Goal: Task Accomplishment & Management: Use online tool/utility

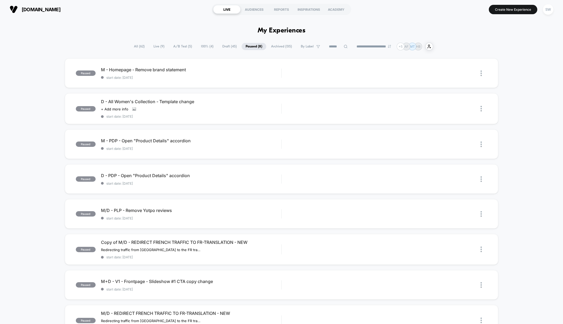
click at [177, 47] on span "A/B Test ( 5 )" at bounding box center [182, 46] width 27 height 7
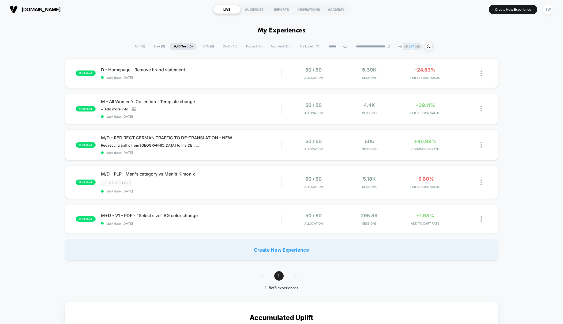
click at [247, 46] on span "Paused ( 8 )" at bounding box center [254, 46] width 24 height 7
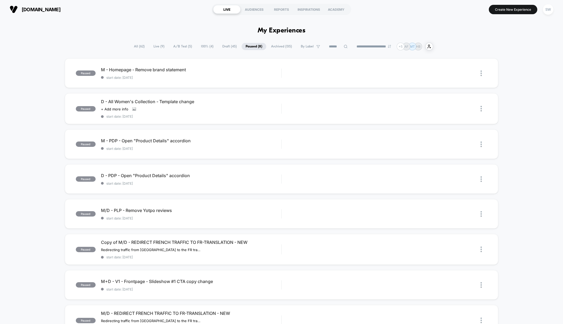
click at [181, 47] on span "A/B Test ( 5 )" at bounding box center [182, 46] width 27 height 7
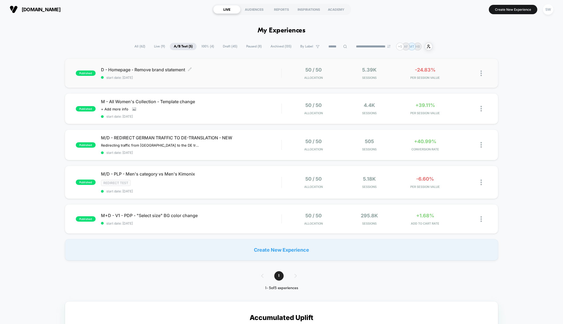
click at [251, 72] on div "D - Homepage - Remove brand statement Click to edit experience details Click to…" at bounding box center [191, 73] width 180 height 13
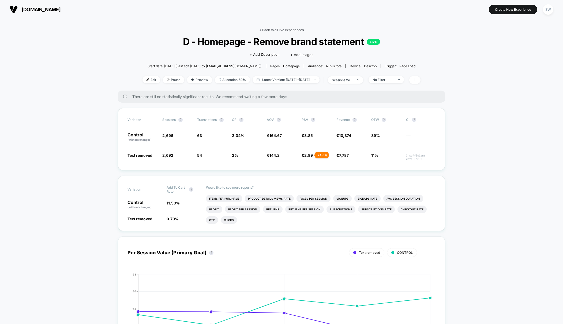
click at [277, 28] on link "< Back to all live experiences" at bounding box center [281, 30] width 44 height 4
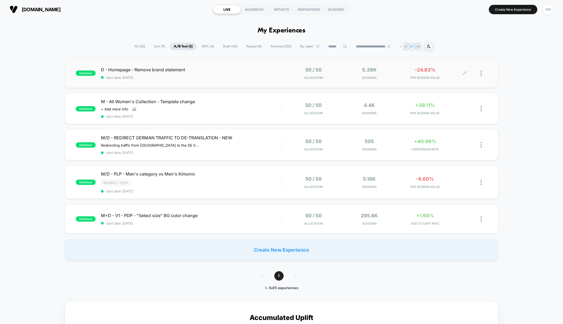
click at [483, 73] on div at bounding box center [483, 73] width 7 height 13
click at [528, 83] on div "published D - Homepage - Remove brand statement start date: [DATE] 50 / 50 Allo…" at bounding box center [281, 159] width 563 height 202
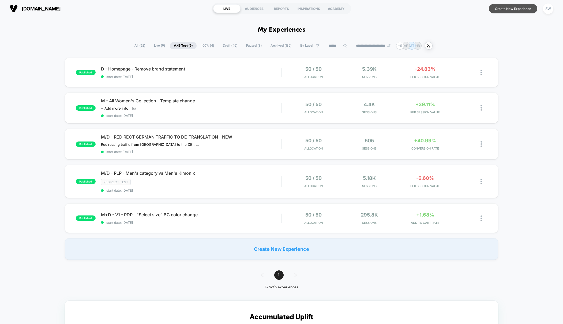
click at [511, 9] on button "Create New Experience" at bounding box center [512, 8] width 48 height 9
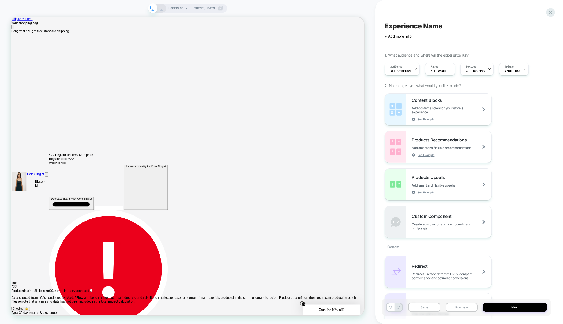
scroll to position [0, 470]
click at [13, 31] on icon "Close" at bounding box center [13, 31] width 0 height 0
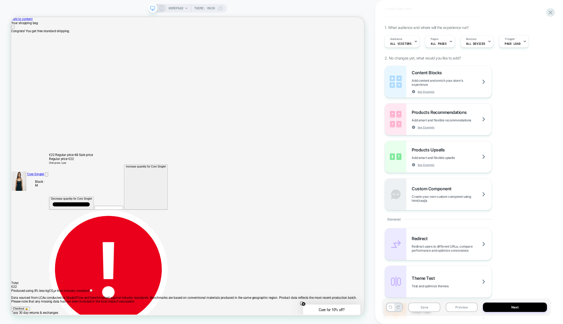
scroll to position [28, 0]
click at [434, 37] on span "Pages" at bounding box center [433, 39] width 7 height 4
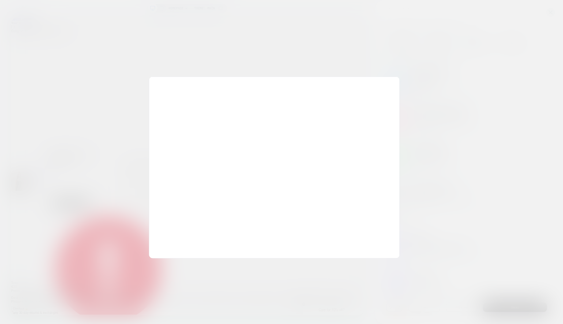
scroll to position [0, 941]
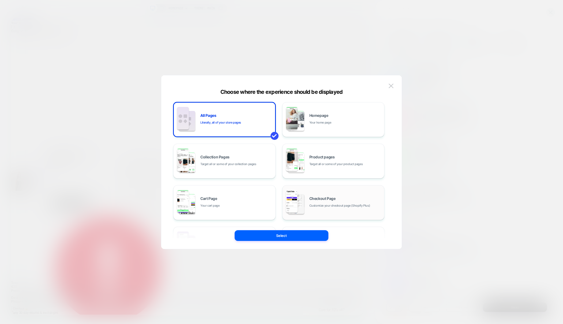
click at [342, 193] on div "Checkout Page Customize your checkout page (Shopify Plus)" at bounding box center [333, 202] width 96 height 29
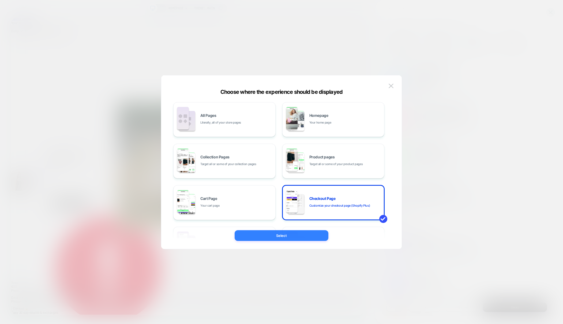
click at [301, 232] on button "Select" at bounding box center [281, 235] width 94 height 11
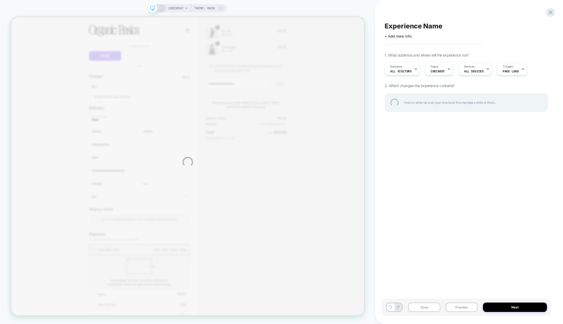
scroll to position [0, 0]
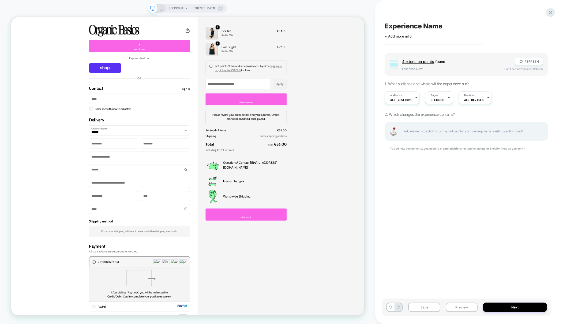
click at [344, 83] on div "Got points? Earn and redeem rewards by either logging in or joining the OB Club…" at bounding box center [328, 84] width 91 height 11
click at [418, 93] on div "Order summary Shopping bag Product image Description Quantity Price Quantity 1 …" at bounding box center [371, 293] width 222 height 553
click at [550, 14] on icon at bounding box center [550, 12] width 7 height 7
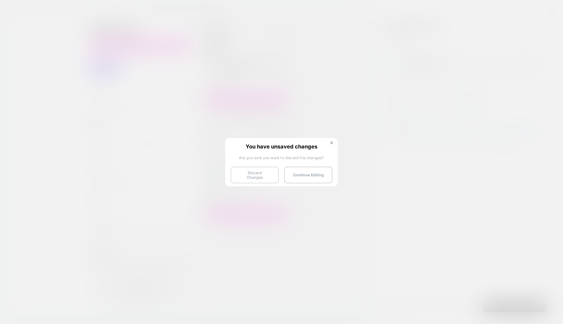
click at [264, 175] on button "Discard Changes" at bounding box center [254, 174] width 48 height 17
